Goal: Download file/media

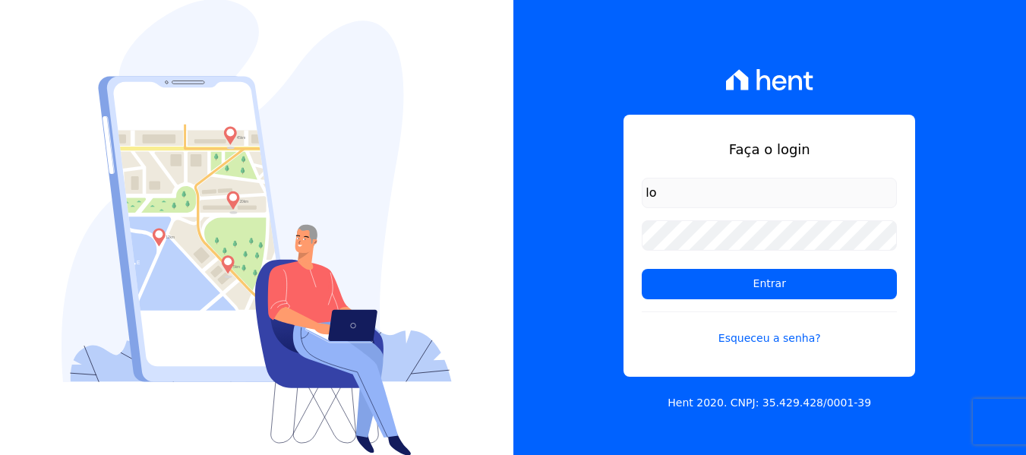
type input "lorena@h2urbanismo.com.br"
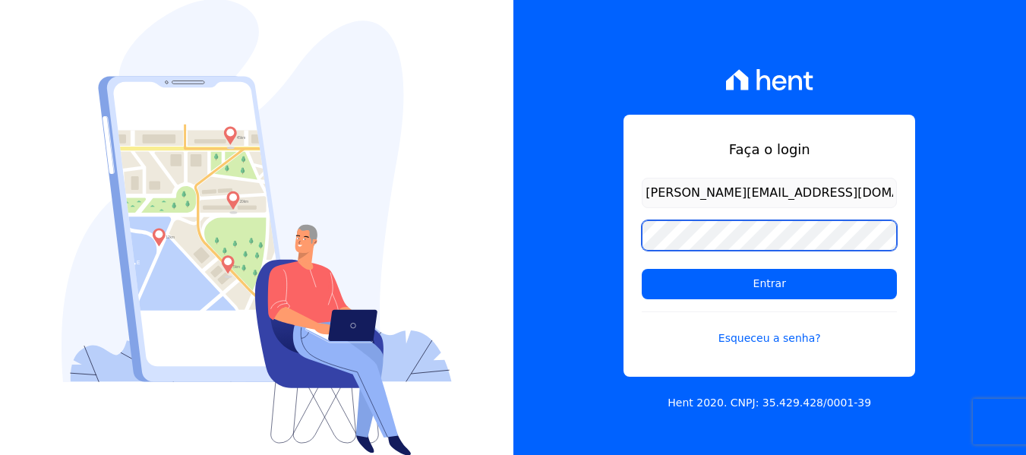
click at [642, 269] on input "Entrar" at bounding box center [769, 284] width 255 height 30
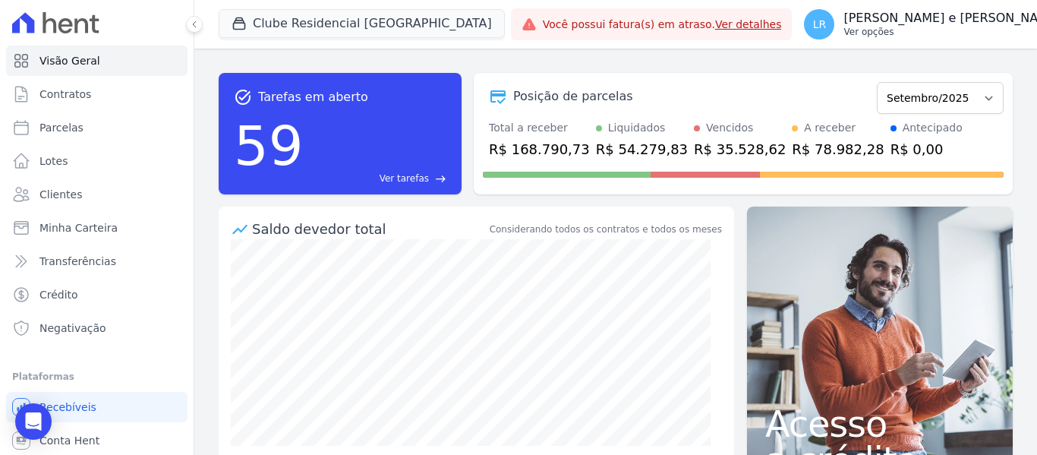
click at [859, 23] on p "[PERSON_NAME] e [PERSON_NAME]" at bounding box center [952, 18] width 217 height 15
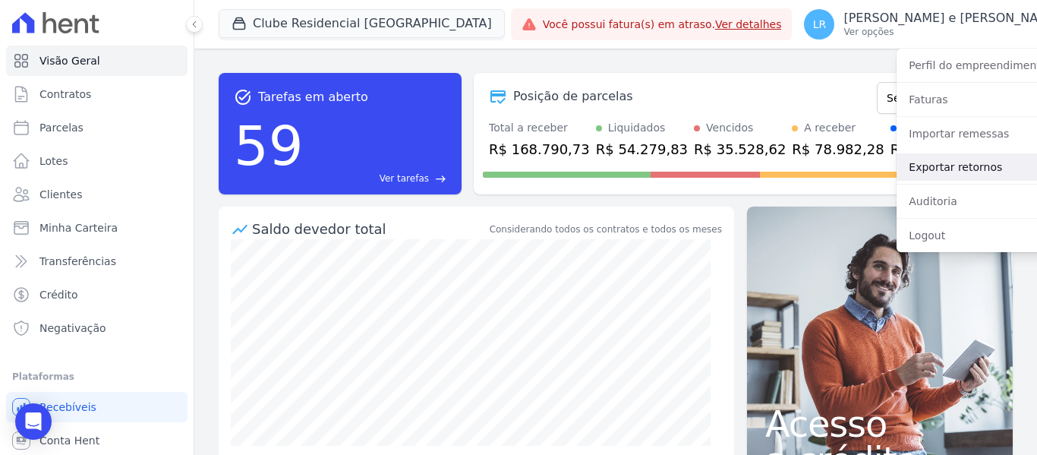
click at [897, 170] on link "Exportar retornos" at bounding box center [994, 166] width 194 height 27
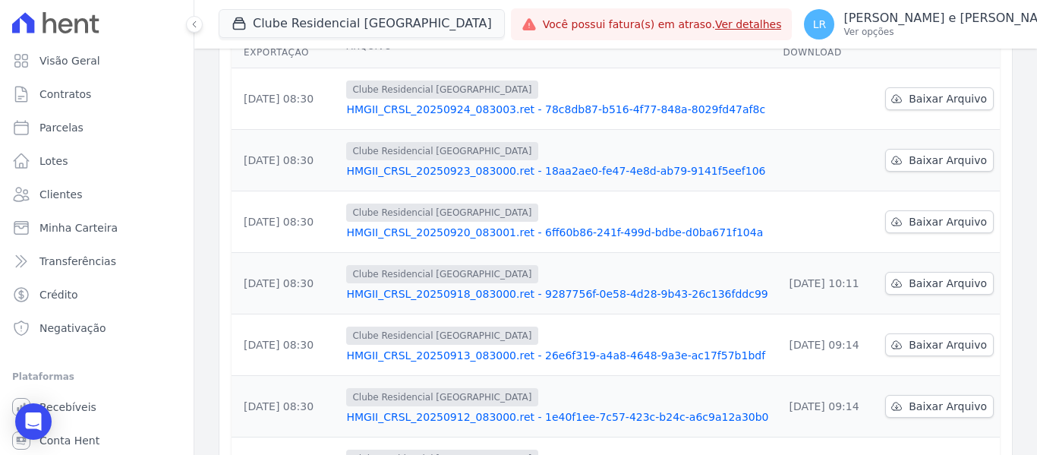
scroll to position [152, 0]
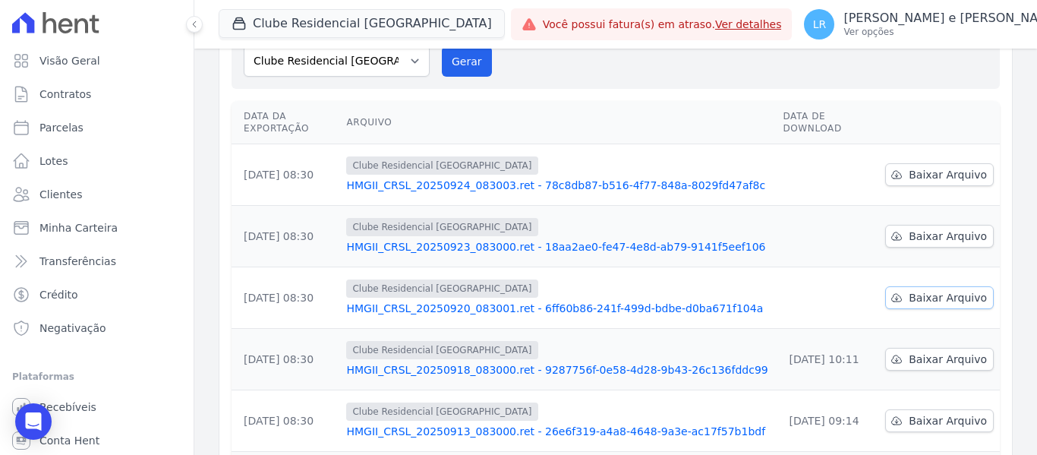
click at [927, 290] on span "Baixar Arquivo" at bounding box center [948, 297] width 78 height 15
click at [939, 229] on span "Baixar Arquivo" at bounding box center [948, 236] width 78 height 15
click at [946, 167] on span "Baixar Arquivo" at bounding box center [948, 174] width 78 height 15
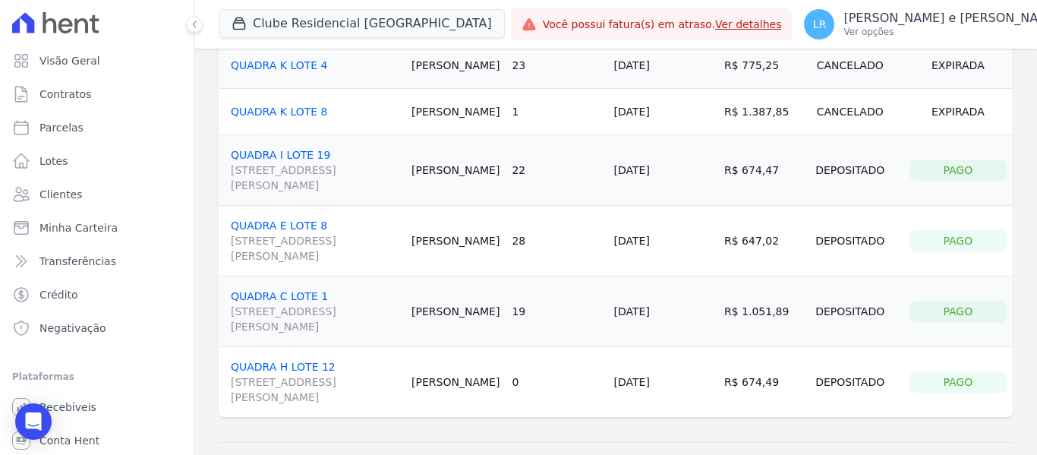
scroll to position [271, 0]
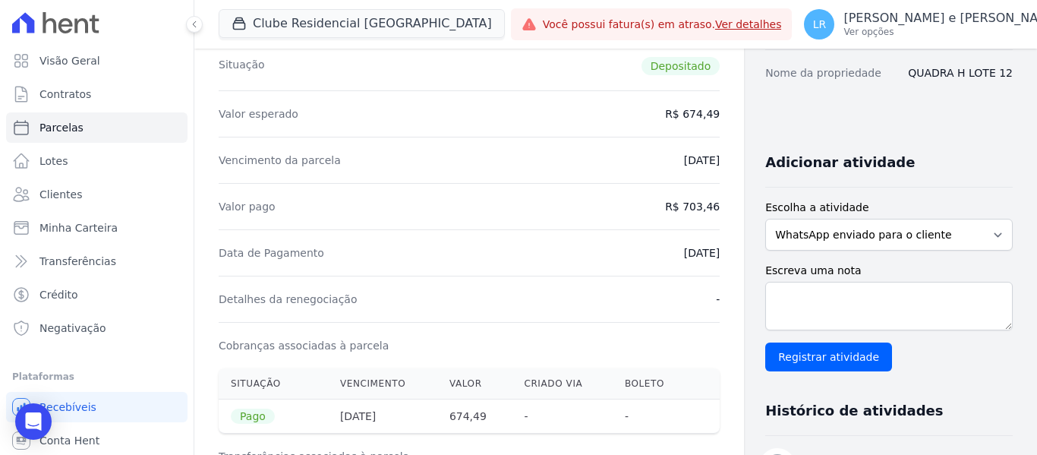
scroll to position [228, 0]
